Goal: Task Accomplishment & Management: Use online tool/utility

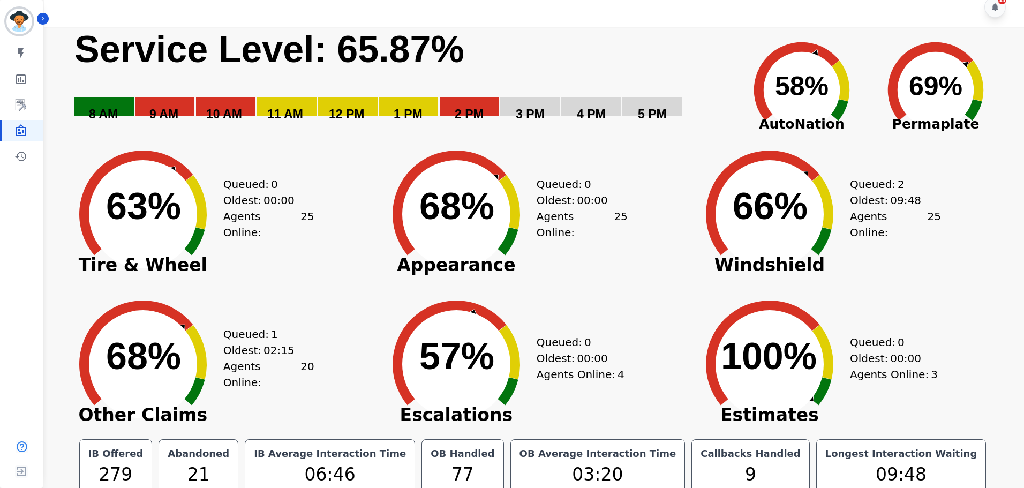
scroll to position [24, 0]
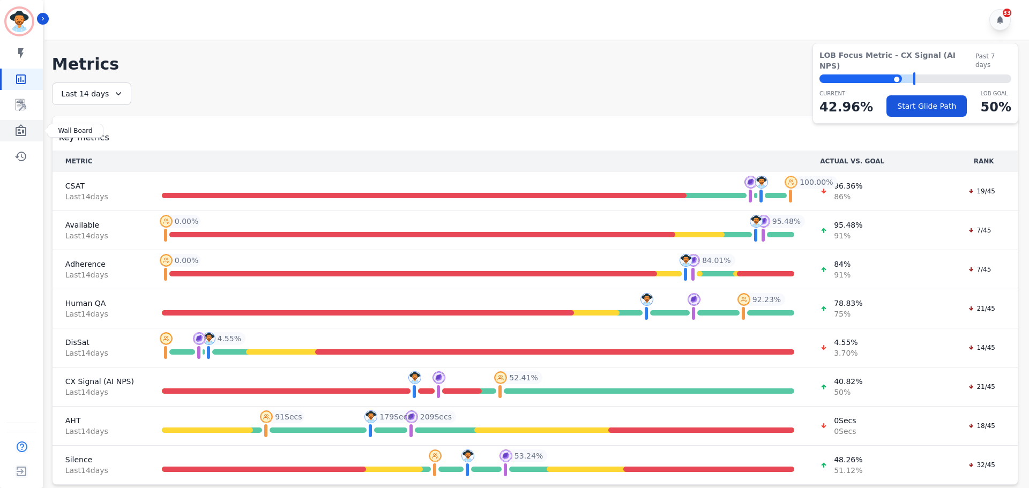
click at [25, 124] on icon "Sidebar" at bounding box center [20, 130] width 13 height 13
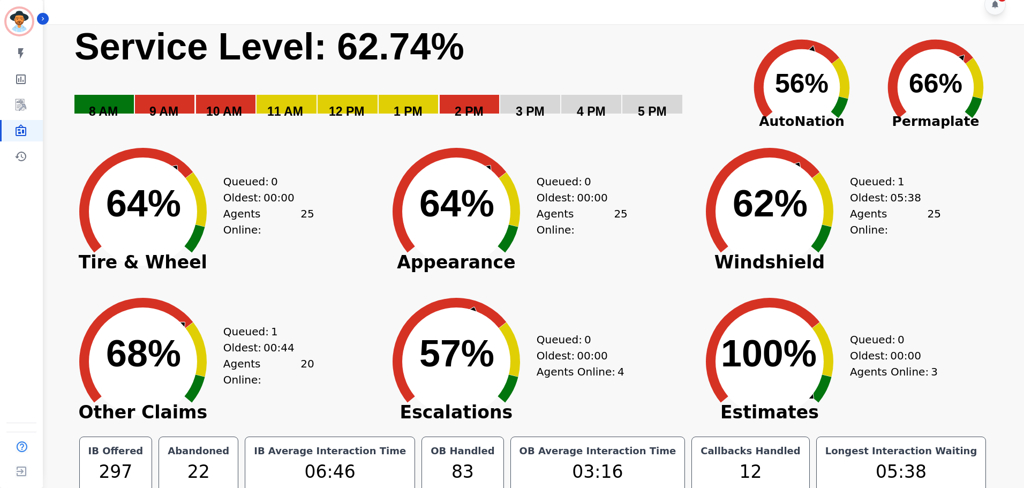
scroll to position [24, 0]
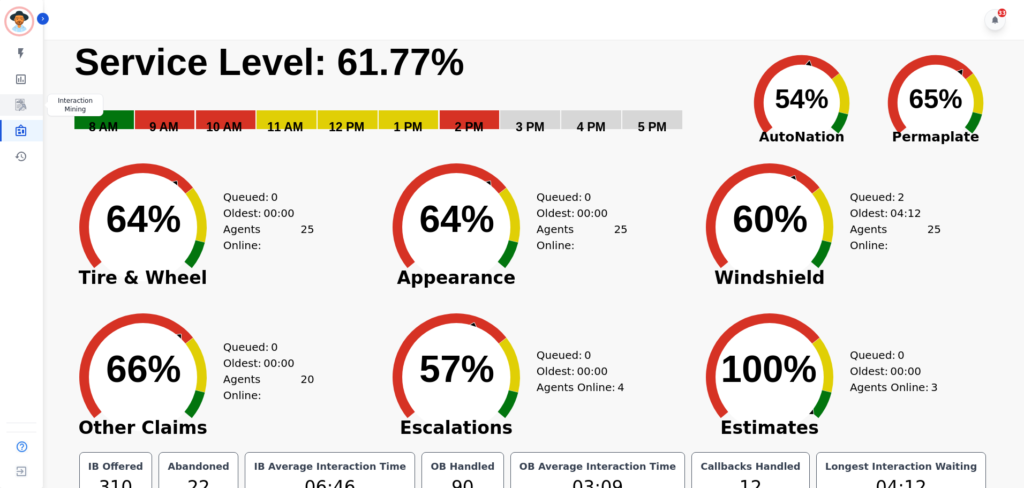
click at [17, 101] on icon "Sidebar" at bounding box center [20, 105] width 13 height 13
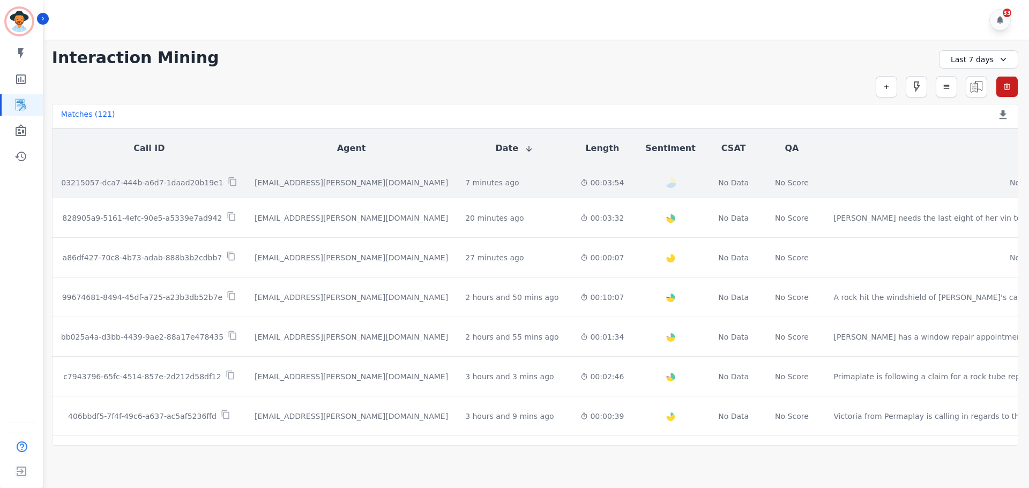
click at [181, 190] on td "03215057-dca7-444b-a6d7-1daad20b19e1" at bounding box center [149, 183] width 193 height 31
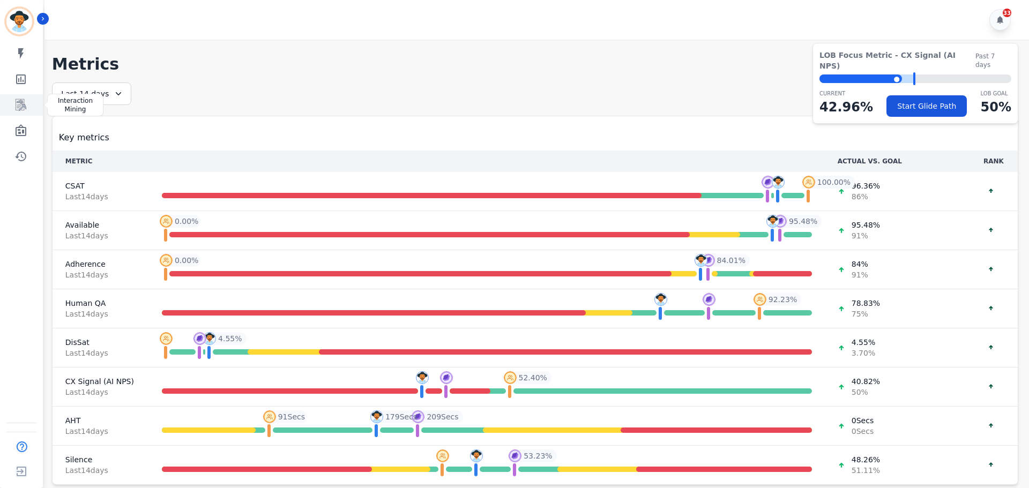
click at [25, 104] on icon "Sidebar" at bounding box center [20, 105] width 13 height 13
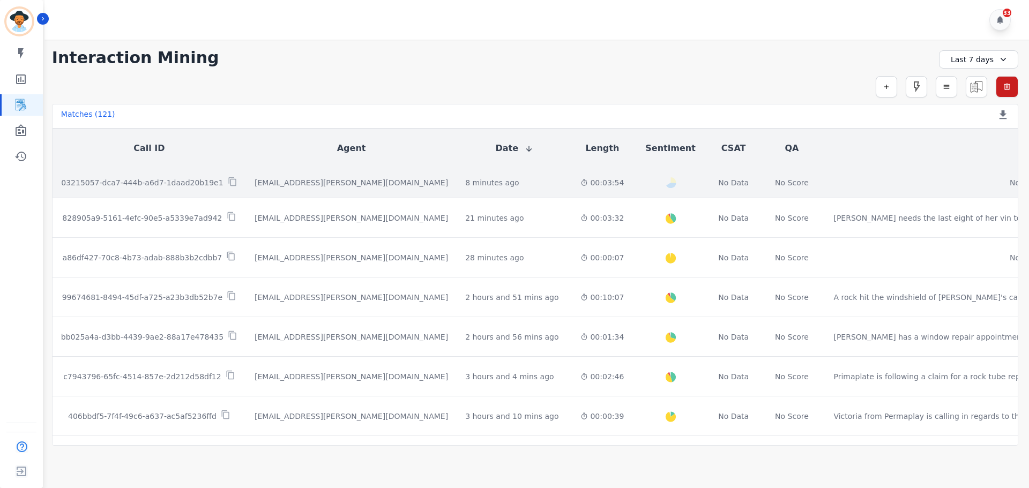
click at [155, 180] on p "03215057-dca7-444b-a6d7-1daad20b19e1" at bounding box center [142, 182] width 162 height 11
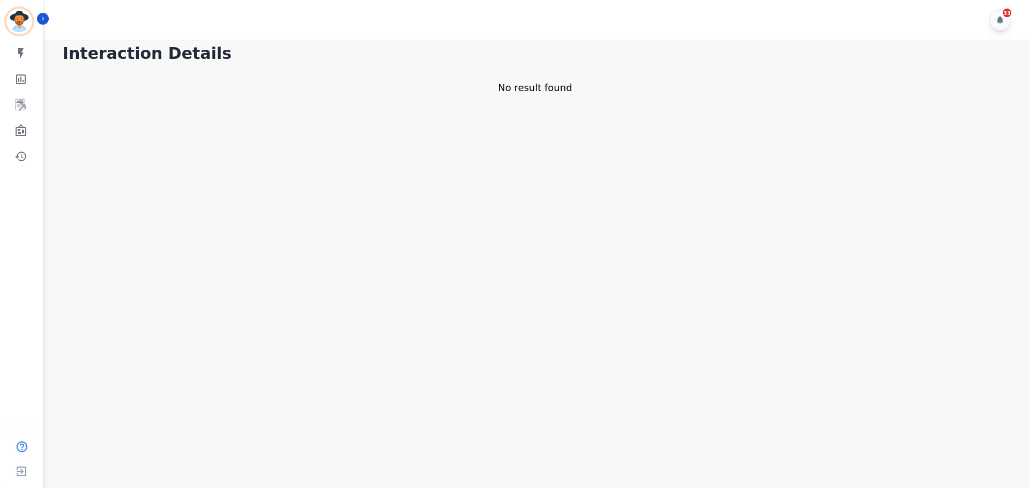
click at [396, 88] on div "No result found" at bounding box center [535, 87] width 966 height 15
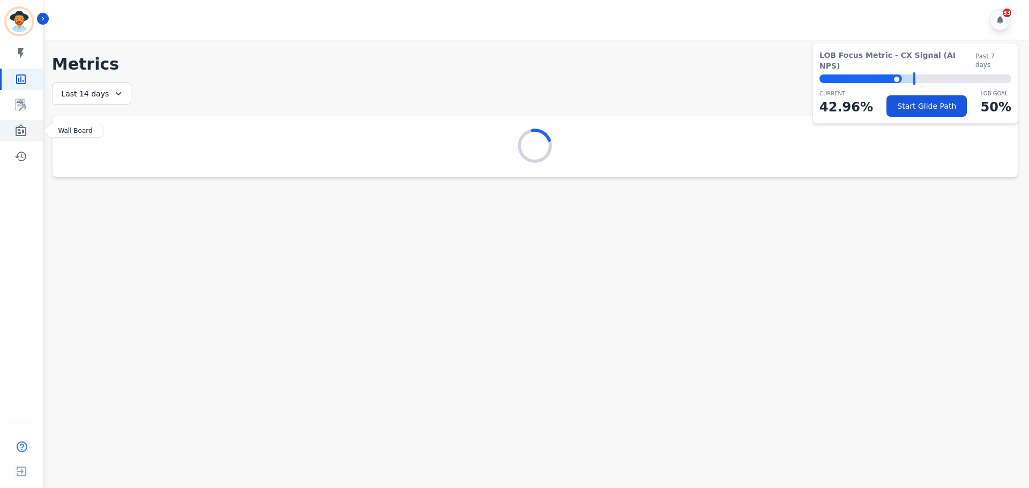
click at [21, 125] on icon "Sidebar" at bounding box center [21, 130] width 11 height 12
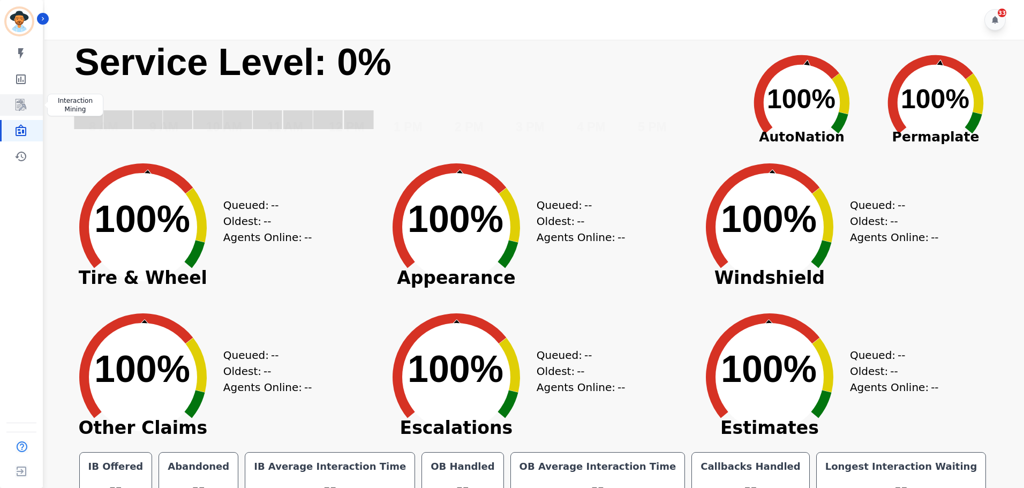
click at [32, 103] on link "Sidebar" at bounding box center [22, 104] width 41 height 21
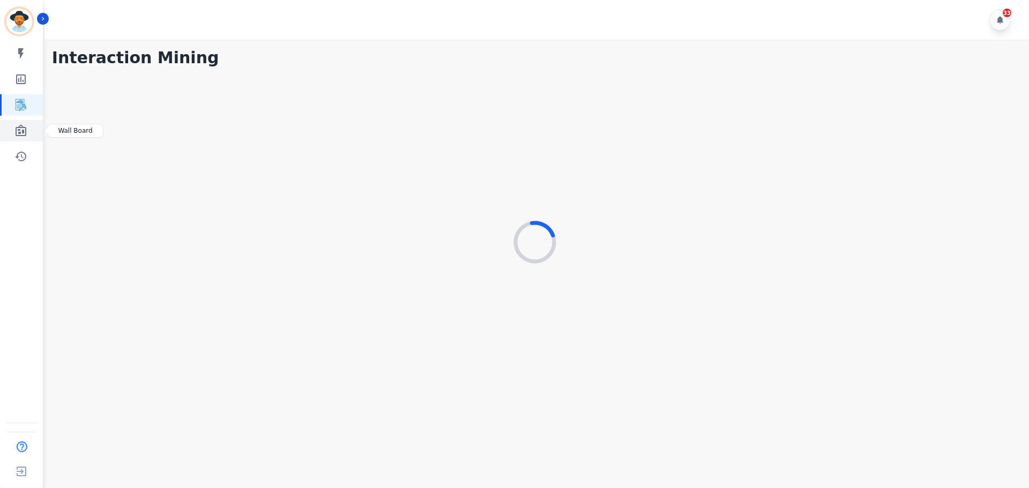
click at [6, 131] on link "Sidebar" at bounding box center [22, 130] width 41 height 21
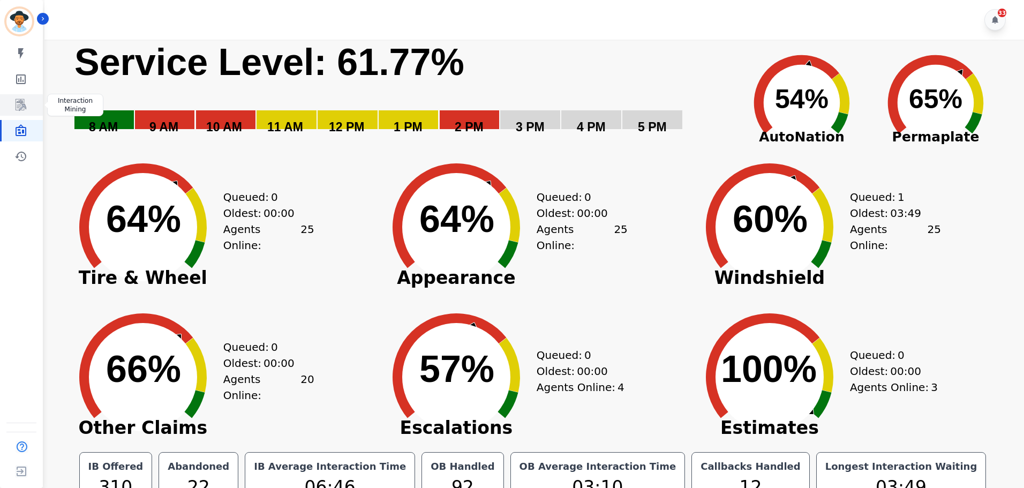
click at [27, 98] on link "Sidebar" at bounding box center [22, 104] width 41 height 21
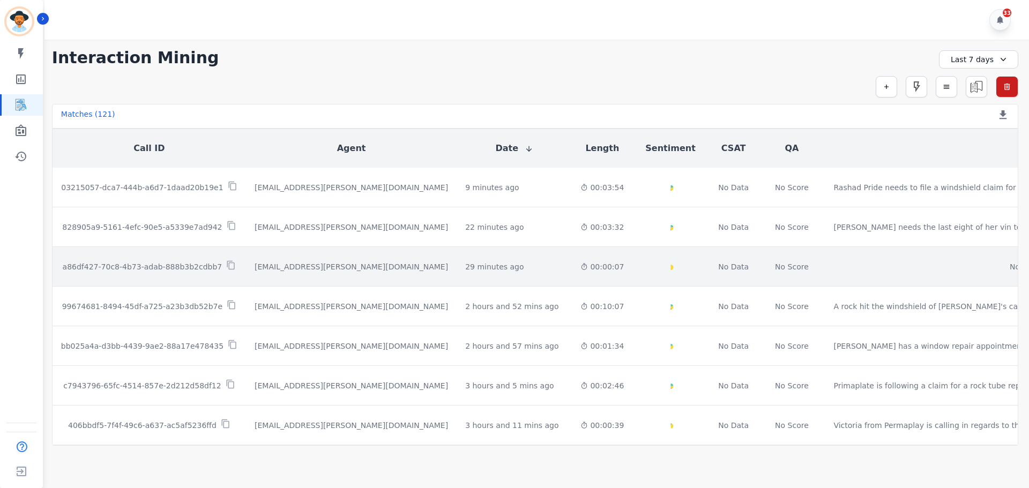
click at [190, 260] on div "a86df427-70c8-4b73-adab-888b3b2cdbb7" at bounding box center [149, 266] width 176 height 12
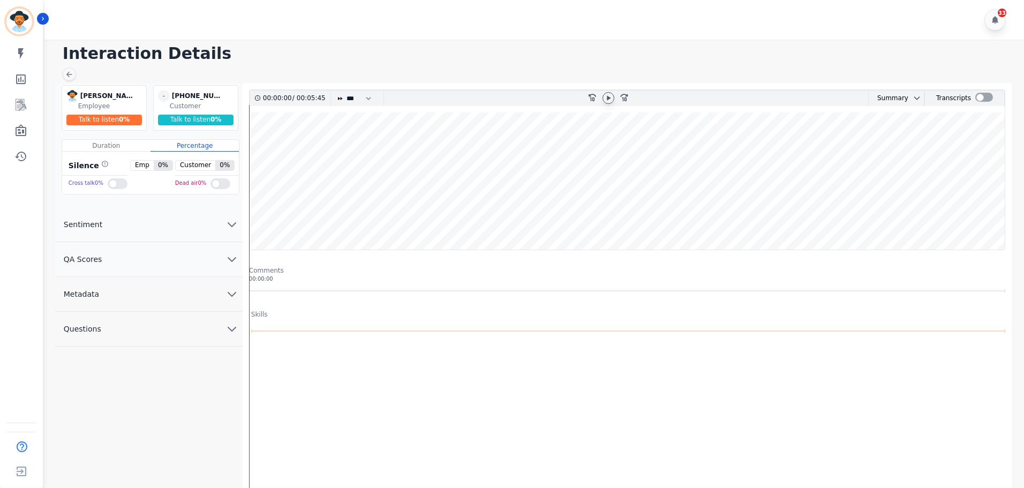
click at [609, 99] on icon at bounding box center [609, 97] width 4 height 5
click at [726, 225] on wave at bounding box center [627, 181] width 755 height 137
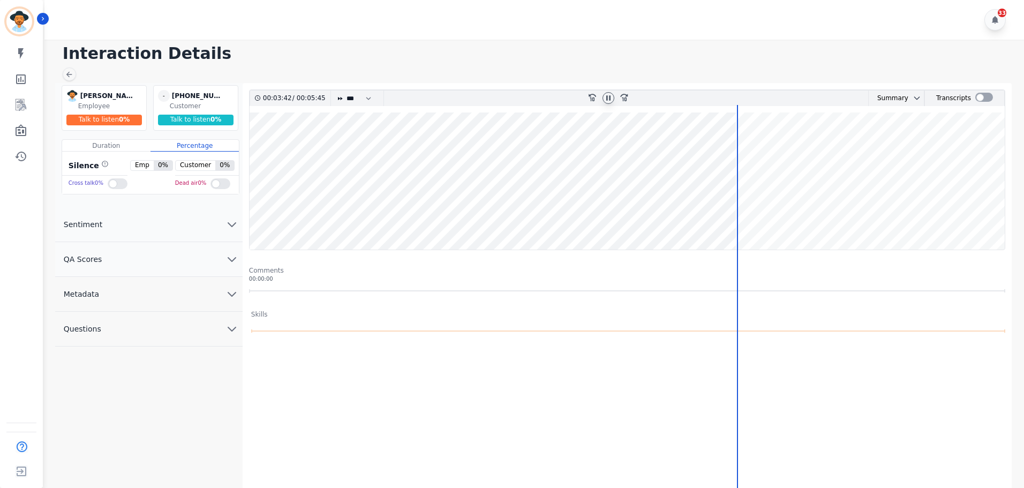
click at [626, 224] on wave at bounding box center [627, 181] width 755 height 137
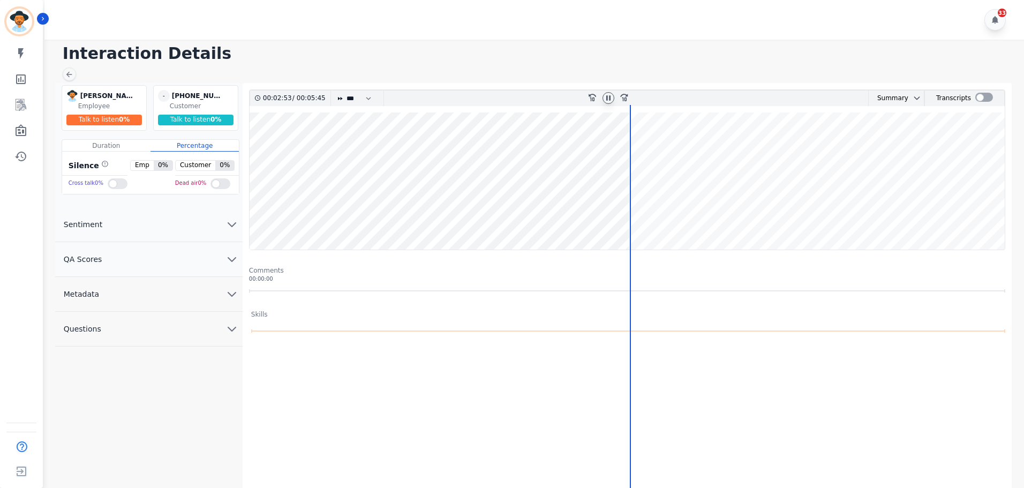
click at [253, 205] on wave at bounding box center [627, 181] width 755 height 137
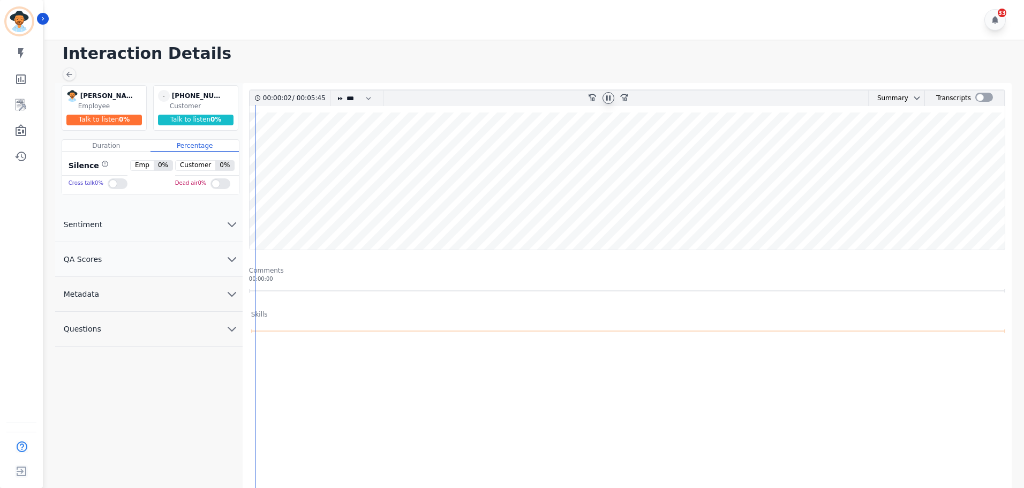
click at [429, 211] on wave at bounding box center [627, 181] width 755 height 137
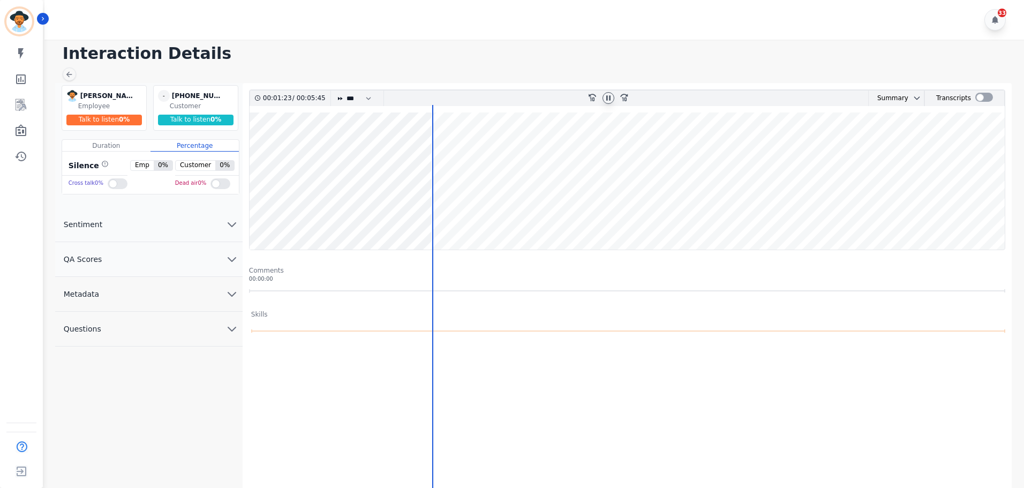
click at [492, 218] on wave at bounding box center [627, 181] width 755 height 137
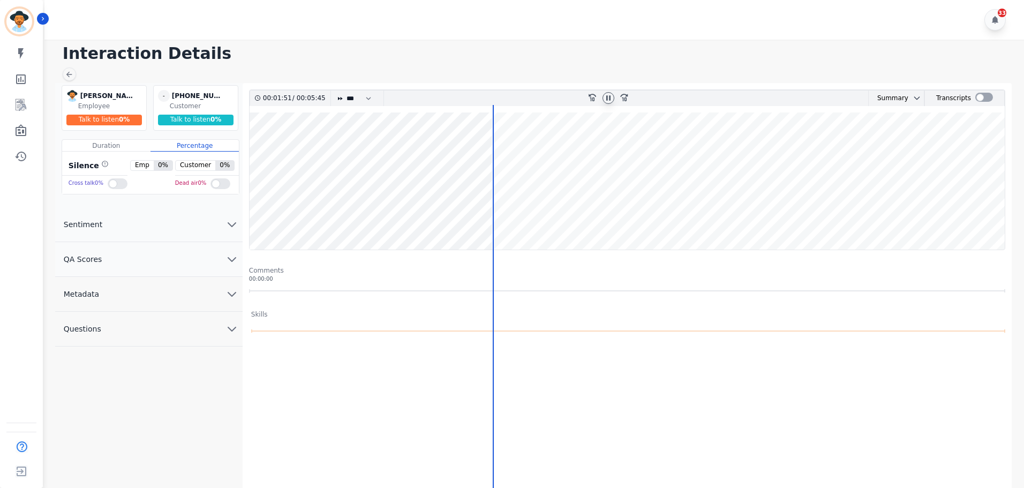
click at [536, 218] on wave at bounding box center [627, 181] width 755 height 137
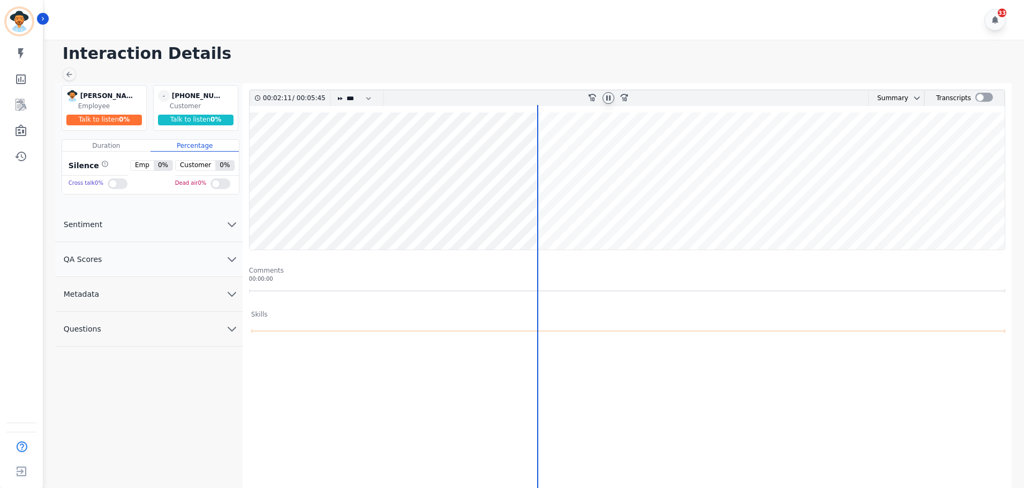
click at [571, 217] on wave at bounding box center [627, 181] width 755 height 137
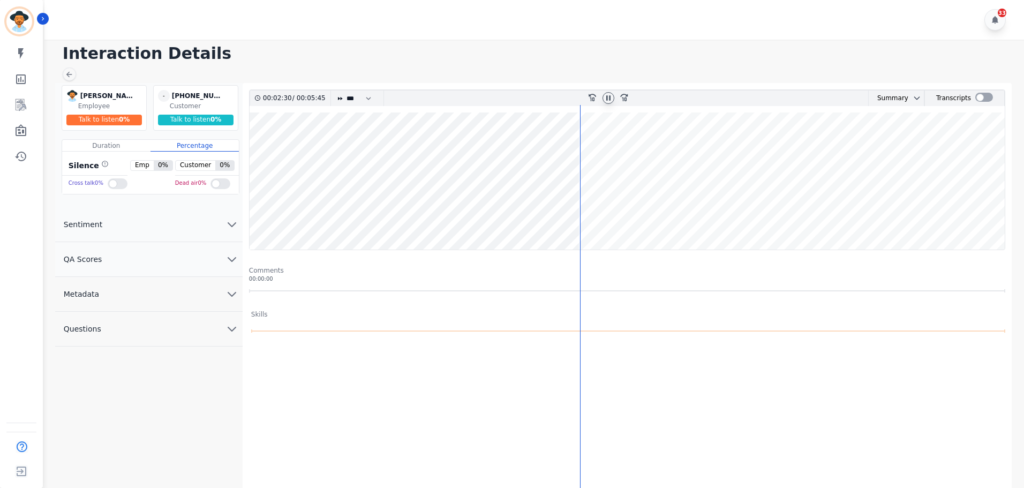
click at [598, 217] on wave at bounding box center [627, 181] width 755 height 137
click at [625, 217] on wave at bounding box center [627, 181] width 755 height 137
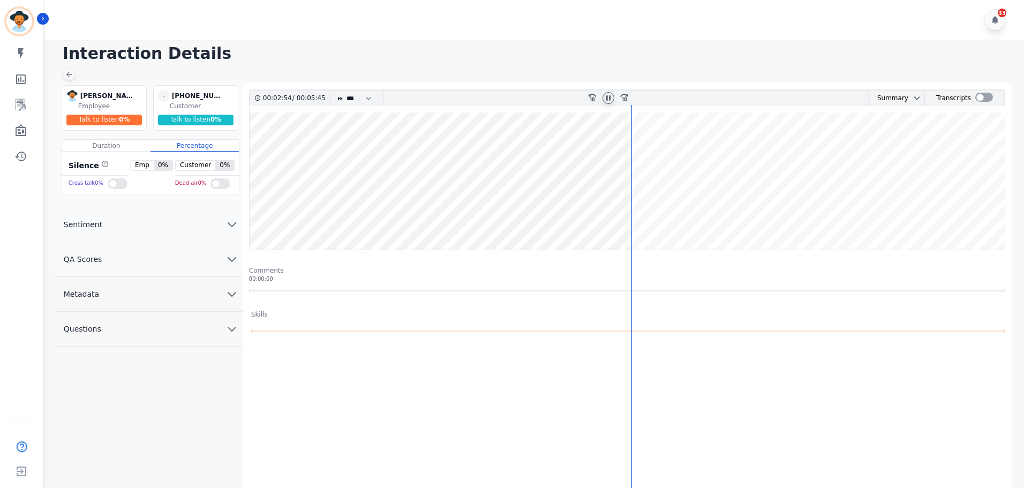
click at [647, 217] on wave at bounding box center [627, 181] width 755 height 137
click at [673, 218] on wave at bounding box center [627, 181] width 755 height 137
click at [693, 147] on wave at bounding box center [627, 181] width 755 height 137
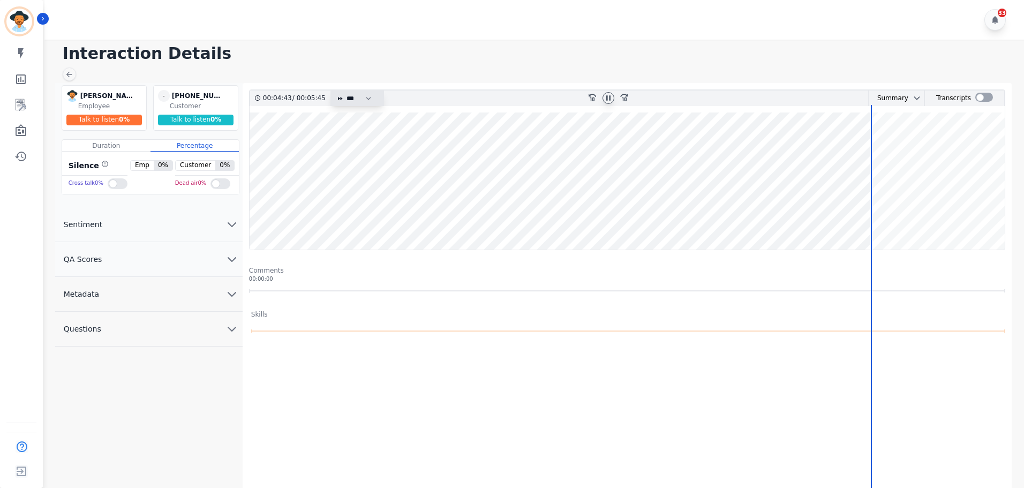
click at [354, 100] on select "* * * **** * *** * ****" at bounding box center [362, 99] width 32 height 16
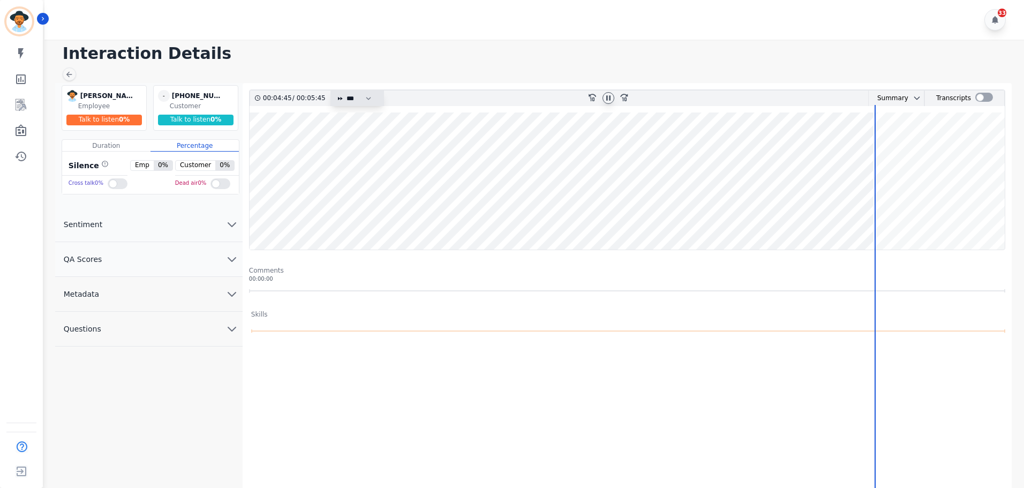
select select "***"
click at [346, 91] on select "* * * **** * *** * ****" at bounding box center [362, 99] width 32 height 16
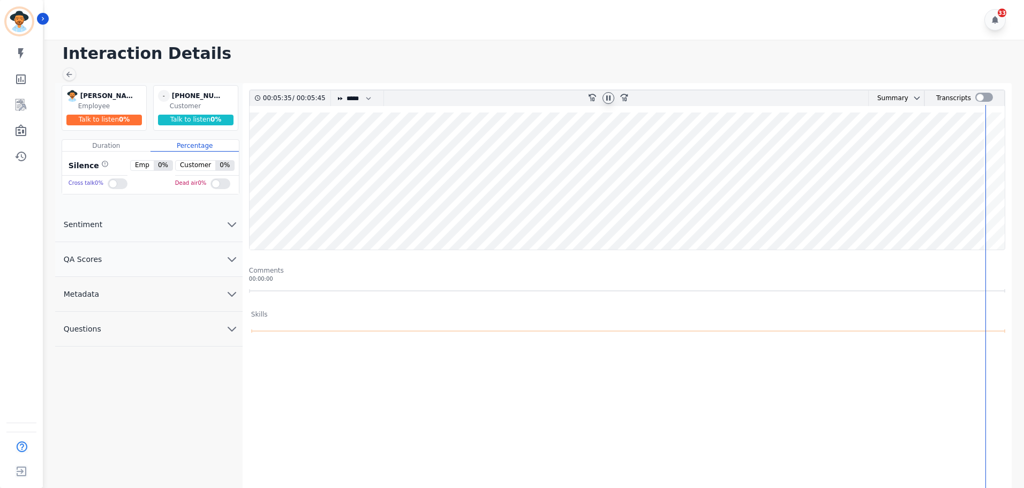
click at [607, 101] on icon at bounding box center [608, 98] width 9 height 9
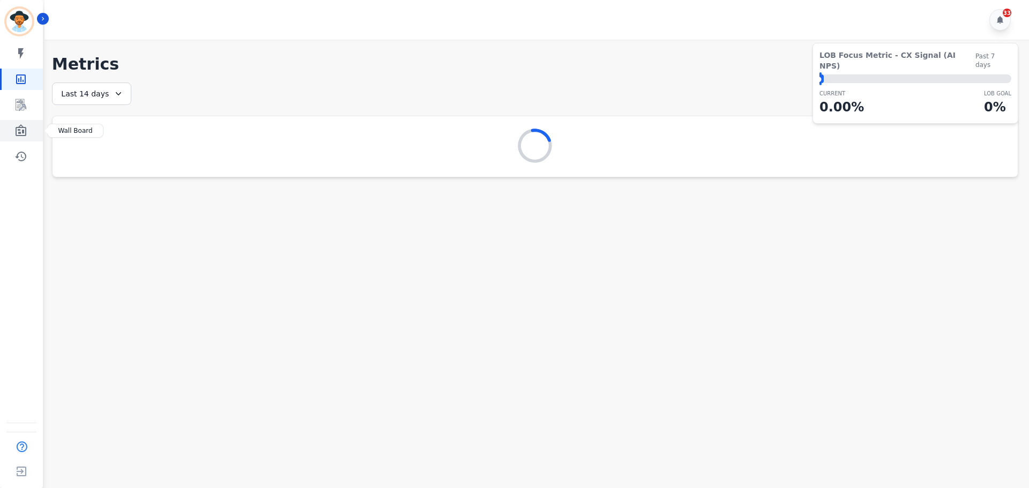
click at [25, 133] on icon "Sidebar" at bounding box center [20, 130] width 13 height 13
